Goal: Information Seeking & Learning: Learn about a topic

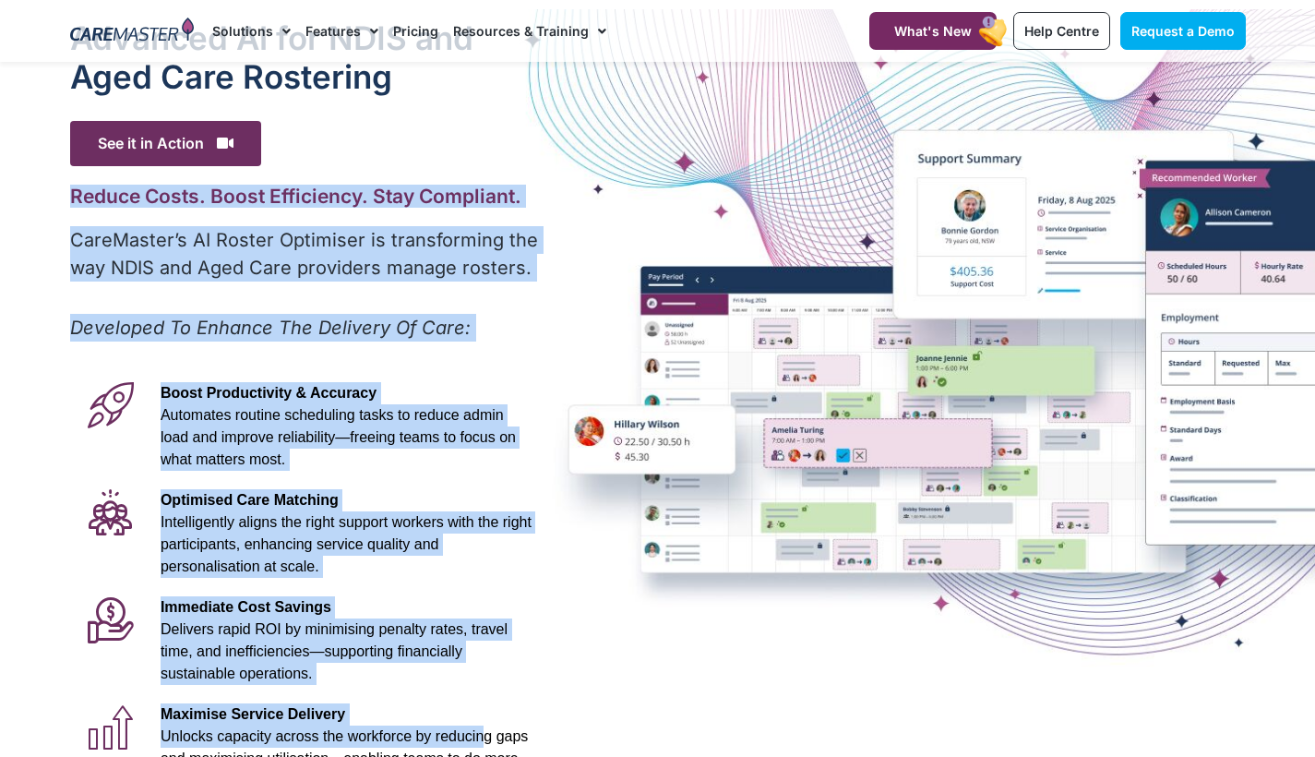
drag, startPoint x: 1195, startPoint y: 178, endPoint x: 474, endPoint y: 756, distance: 923.6
click at [474, 756] on div "Advanced Al for NDIS and Aged Care Rostering See it in Action Video Player [URL…" at bounding box center [658, 463] width 1194 height 908
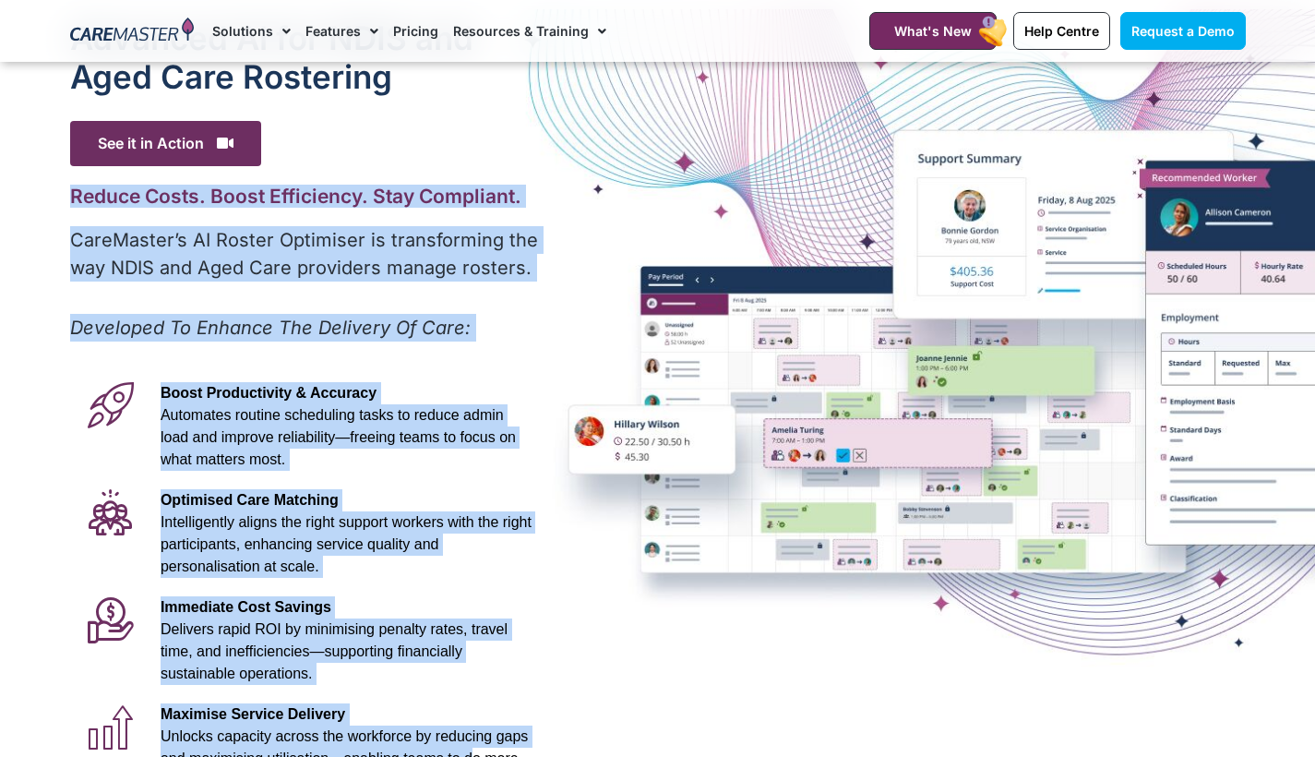
scroll to position [70, 0]
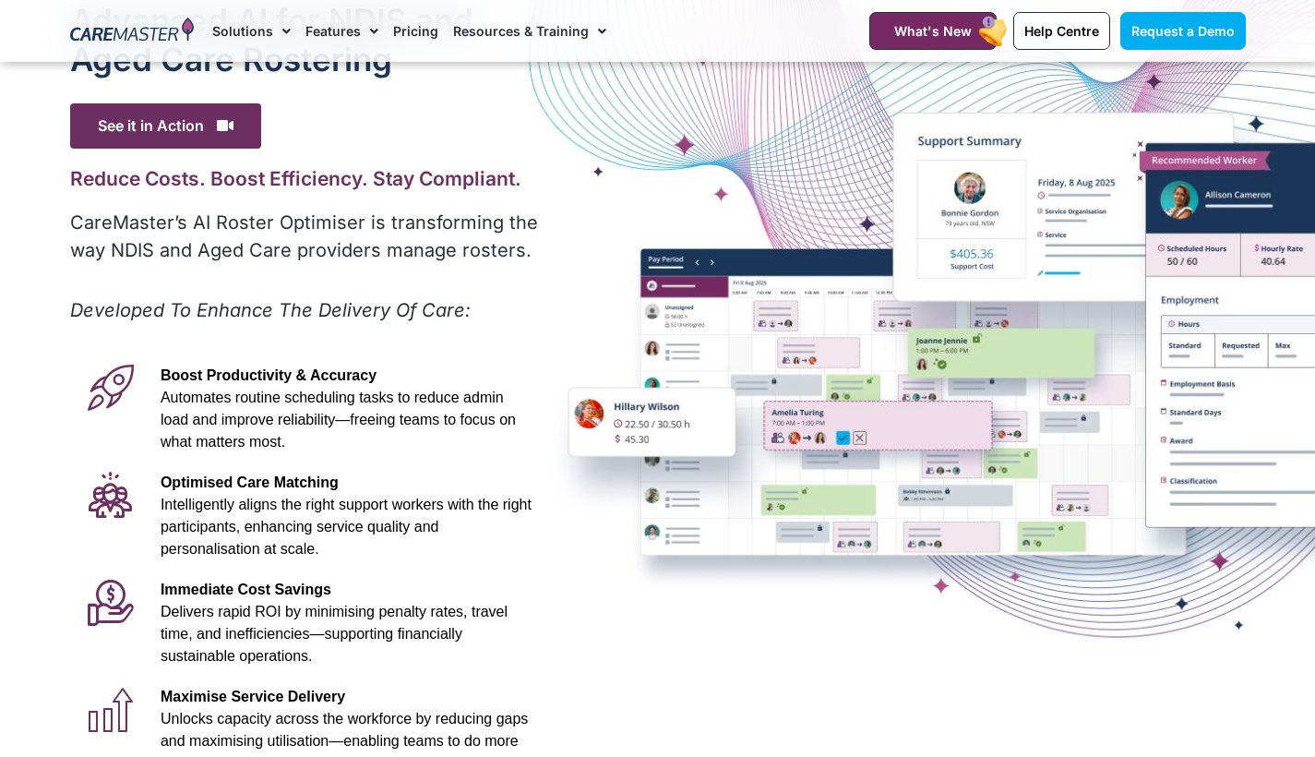
drag, startPoint x: 409, startPoint y: 407, endPoint x: 404, endPoint y: 415, distance: 9.5
click at [406, 412] on p "Boost Productivity & Accuracy Automates routine scheduling tasks to reduce admi…" at bounding box center [346, 408] width 371 height 89
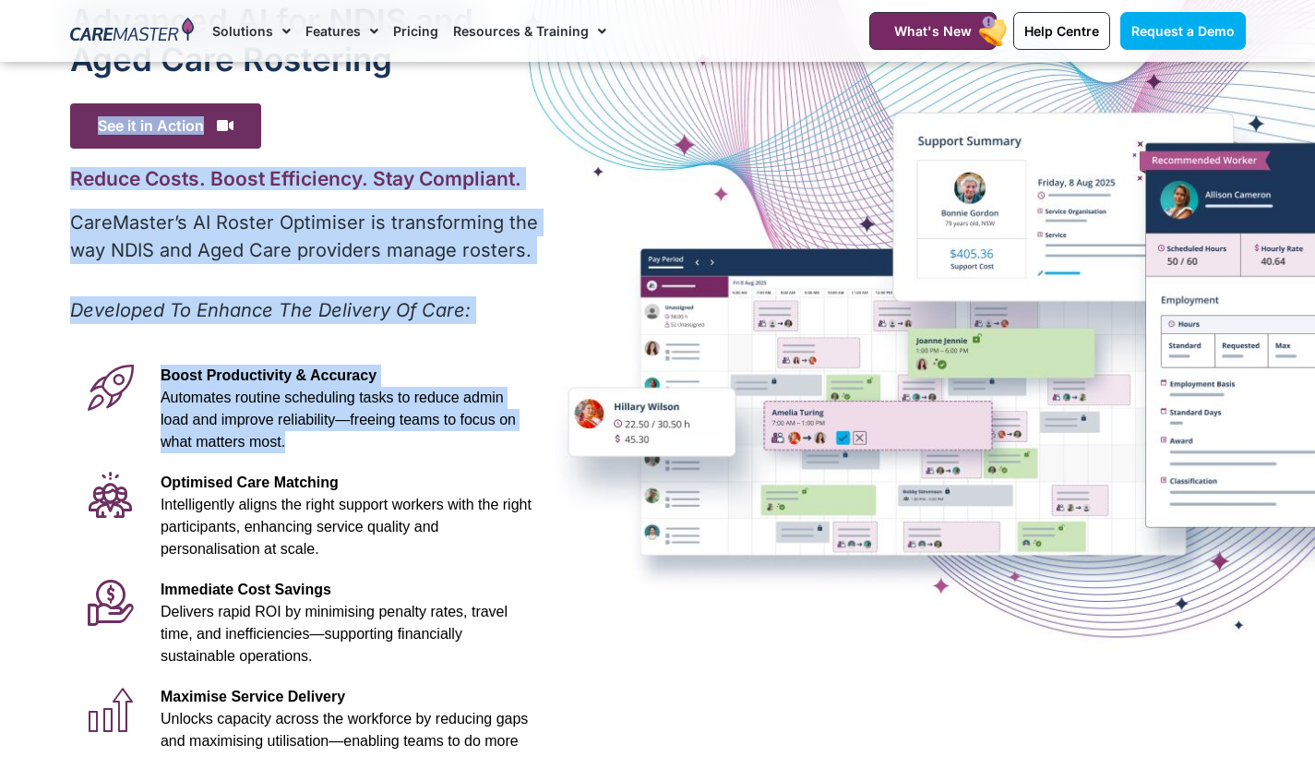
drag, startPoint x: 745, startPoint y: 72, endPoint x: 1137, endPoint y: 517, distance: 592.9
click at [1137, 497] on div "Advanced Al for NDIS and Aged Care Rostering See it in Action Video Player [URL…" at bounding box center [658, 446] width 1194 height 908
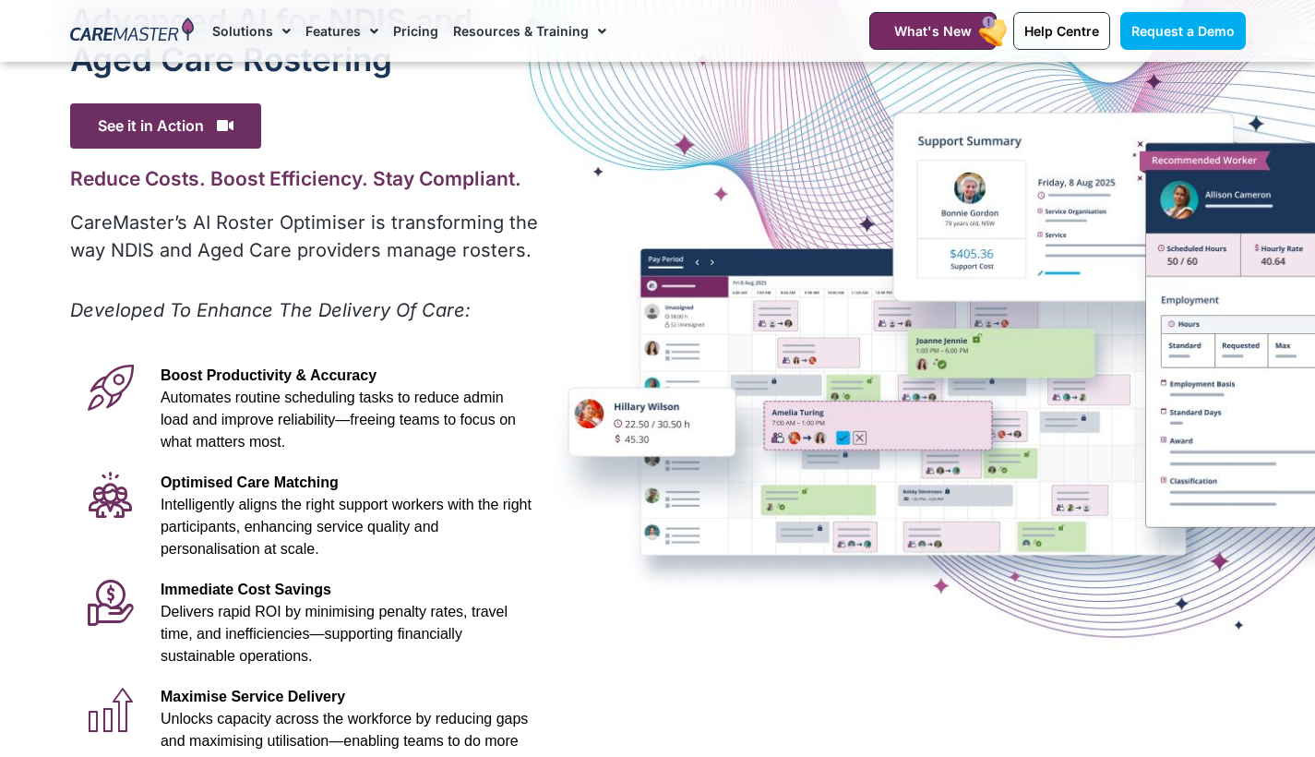
drag, startPoint x: 938, startPoint y: 578, endPoint x: 925, endPoint y: 542, distance: 38.6
click at [941, 565] on div "Advanced Al for NDIS and Aged Care Rostering See it in Action Video Player [URL…" at bounding box center [658, 446] width 1194 height 908
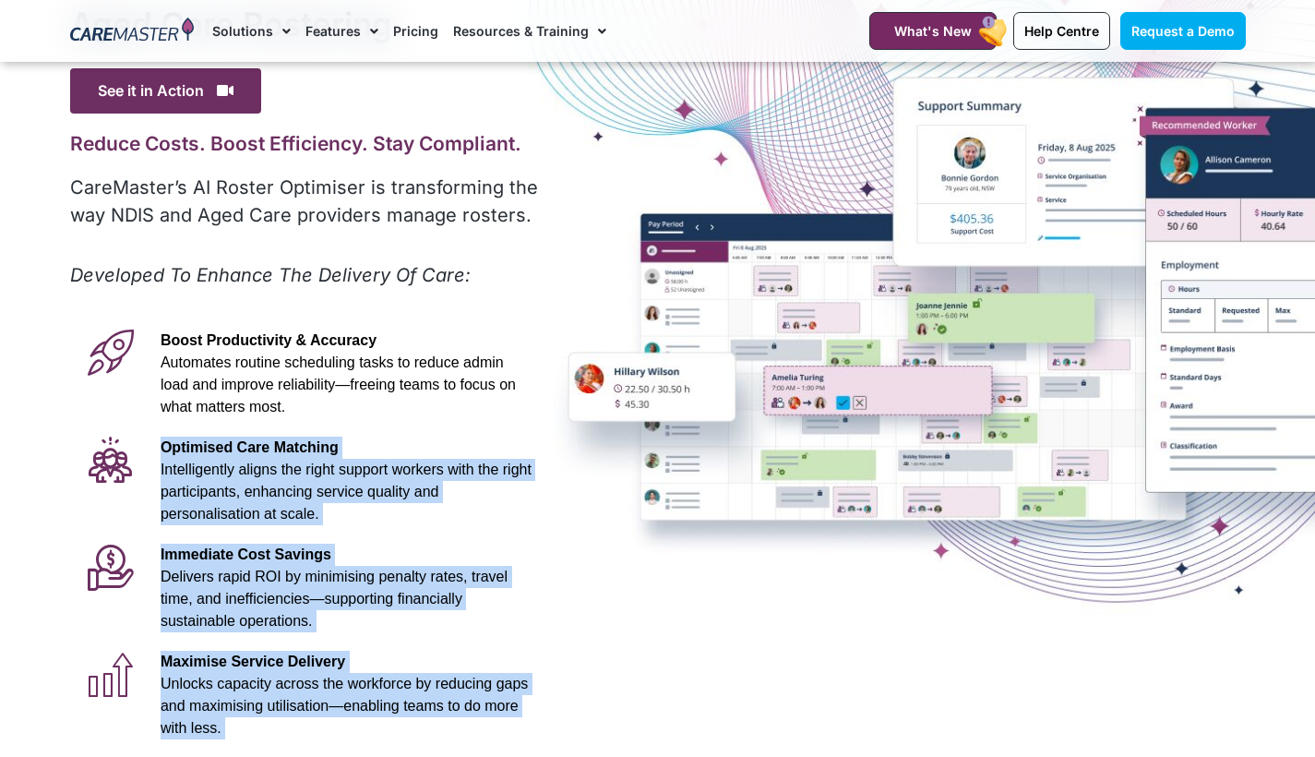
scroll to position [140, 0]
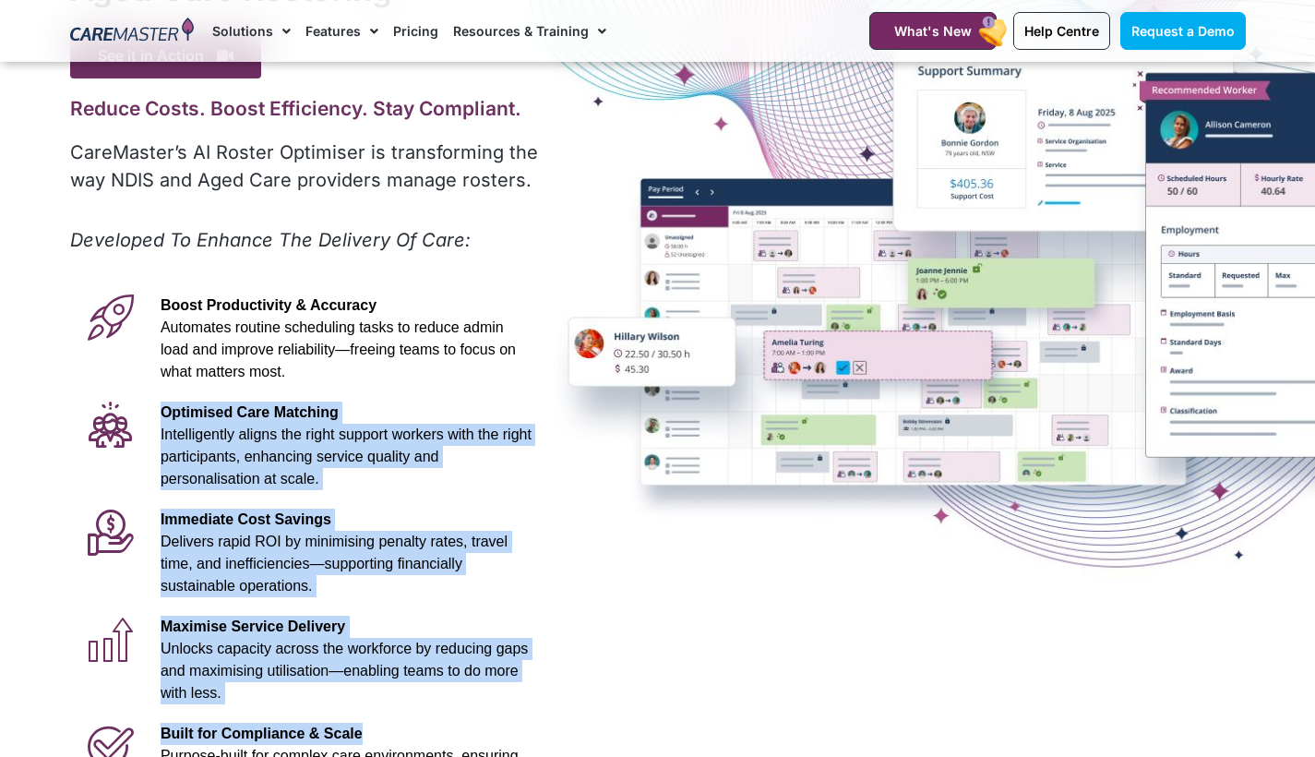
drag, startPoint x: 956, startPoint y: 446, endPoint x: 1091, endPoint y: 740, distance: 323.7
click at [1091, 740] on div "Advanced Al for NDIS and Aged Care Rostering See it in Action Video Player [URL…" at bounding box center [658, 376] width 1194 height 908
